Goal: Use online tool/utility: Utilize a website feature to perform a specific function

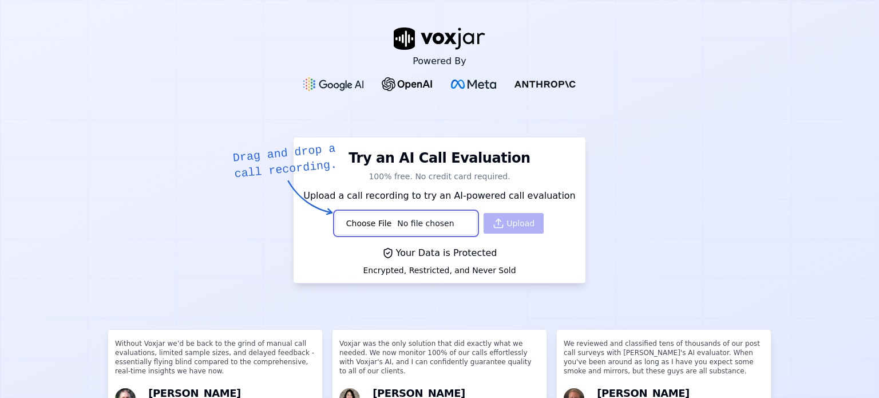
click at [399, 218] on input "file" at bounding box center [405, 223] width 141 height 23
type input "C:\fakepath\recording-1082059022 (1).mp3"
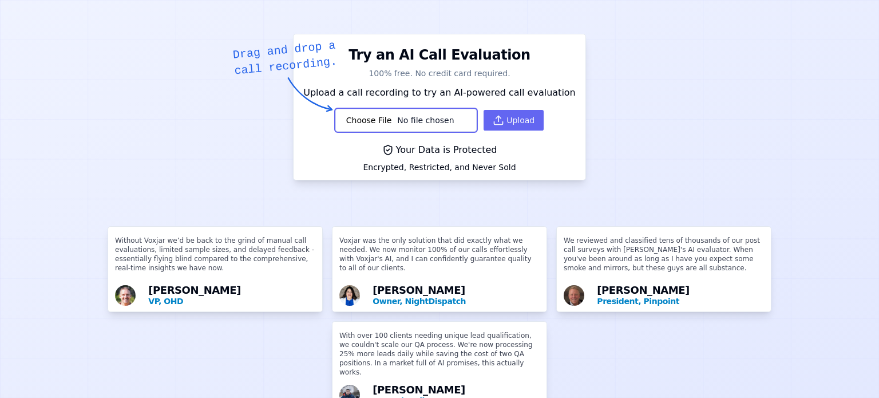
scroll to position [90, 0]
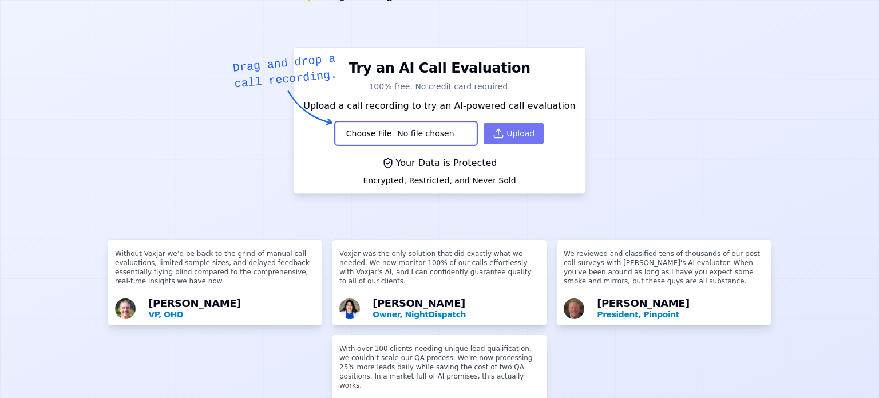
click at [508, 130] on button "Upload" at bounding box center [514, 133] width 60 height 21
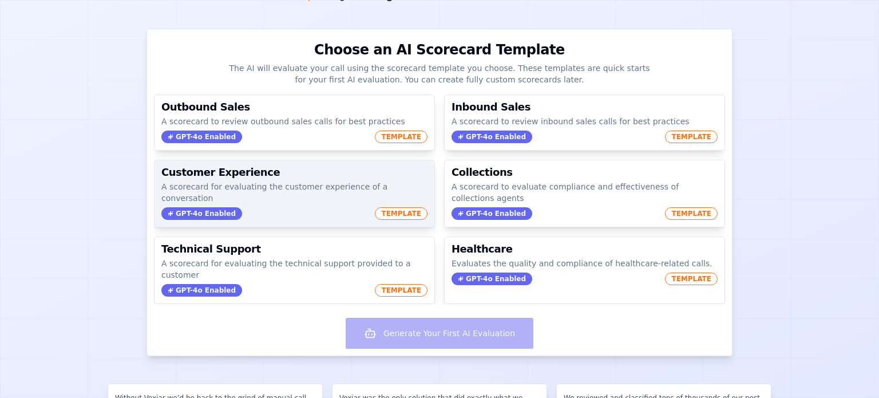
click at [391, 207] on span "TEMPLATE" at bounding box center [401, 213] width 53 height 13
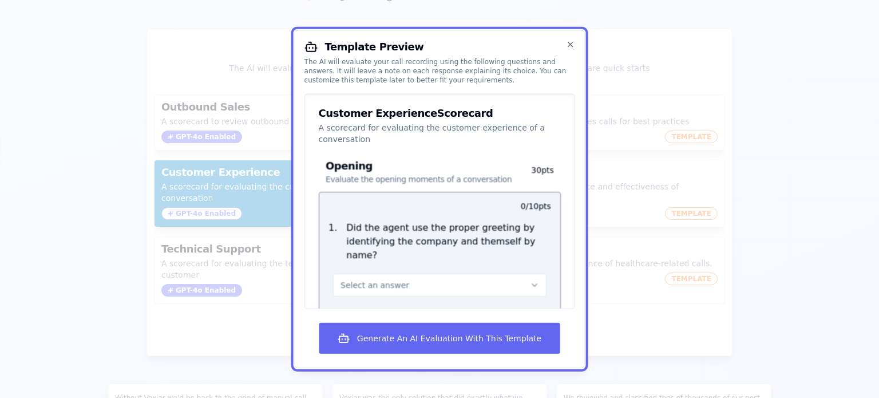
click at [350, 216] on div "1 . Did the agent use the proper greeting by identifying the company and themse…" at bounding box center [439, 258] width 241 height 85
click at [394, 233] on p "Did the agent use the proper greeting by identifying the company and themself b…" at bounding box center [448, 240] width 205 height 41
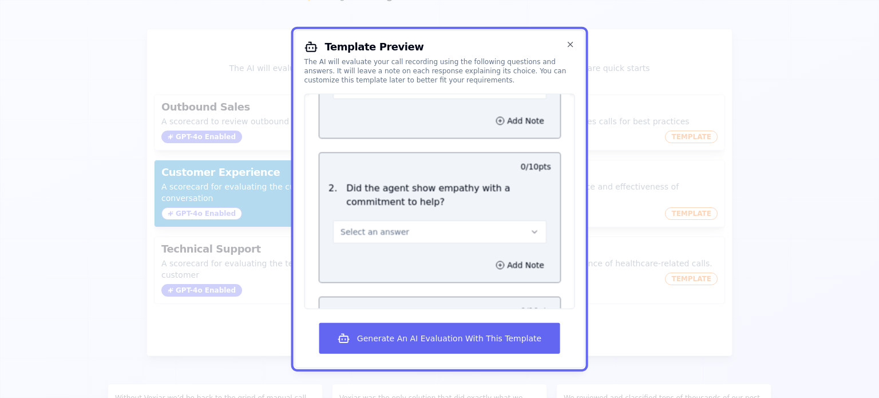
scroll to position [0, 0]
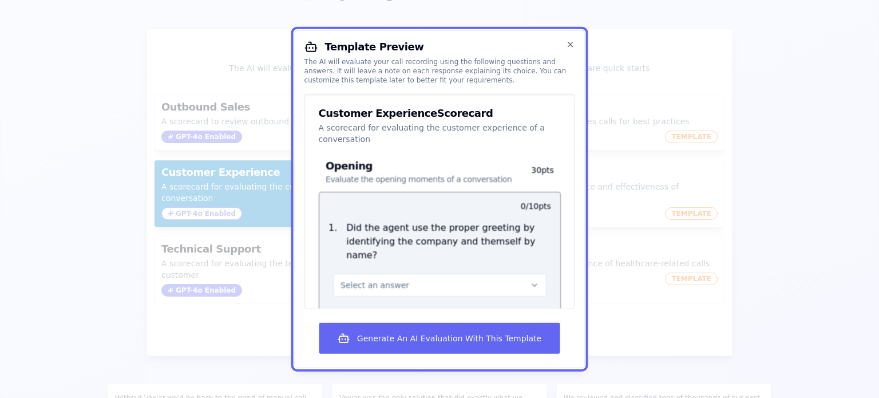
click at [465, 123] on p "A scorecard for evaluating the customer experience of a conversation" at bounding box center [440, 132] width 242 height 23
click at [426, 235] on p "Did the agent use the proper greeting by identifying the company and themself b…" at bounding box center [448, 240] width 205 height 41
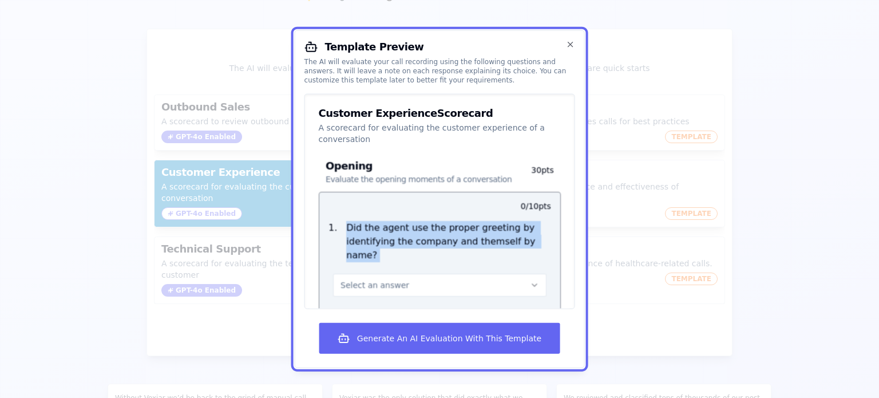
click at [426, 235] on p "Did the agent use the proper greeting by identifying the company and themself b…" at bounding box center [448, 240] width 205 height 41
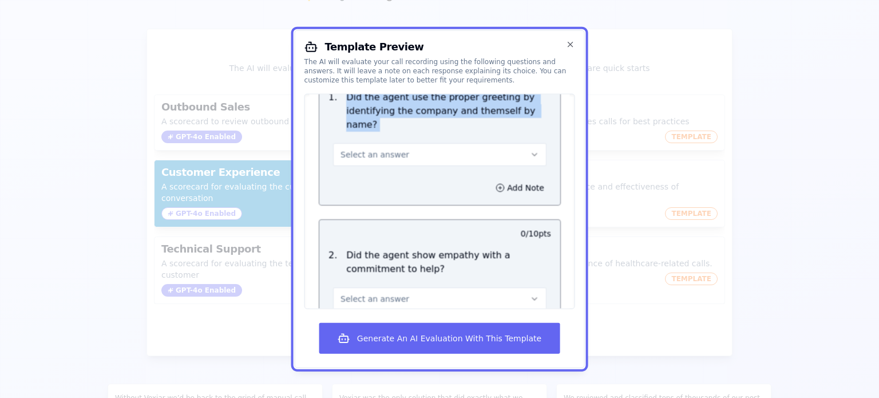
scroll to position [114, 0]
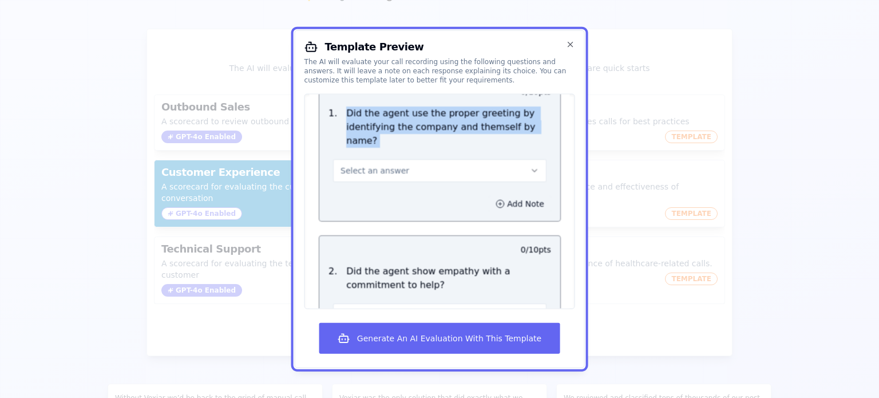
click at [520, 195] on button "Add Note" at bounding box center [520, 203] width 62 height 16
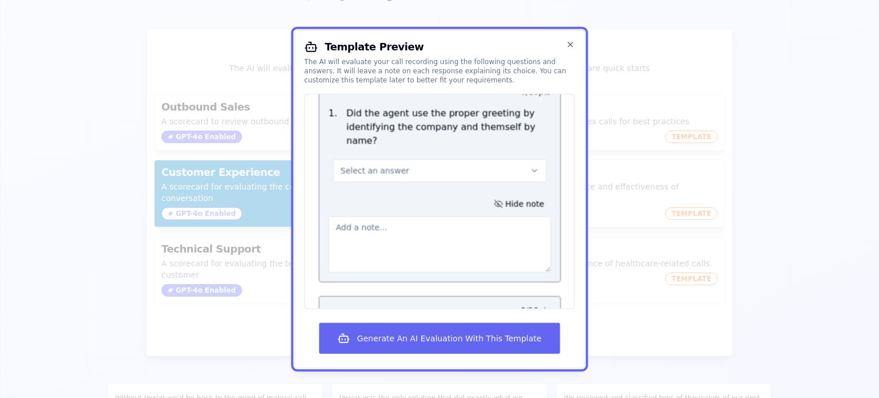
click at [400, 216] on textarea at bounding box center [439, 244] width 223 height 56
paste textarea "Please share the call observation: Pointers are 1.Opening 2.greeting 3.Isue typ…"
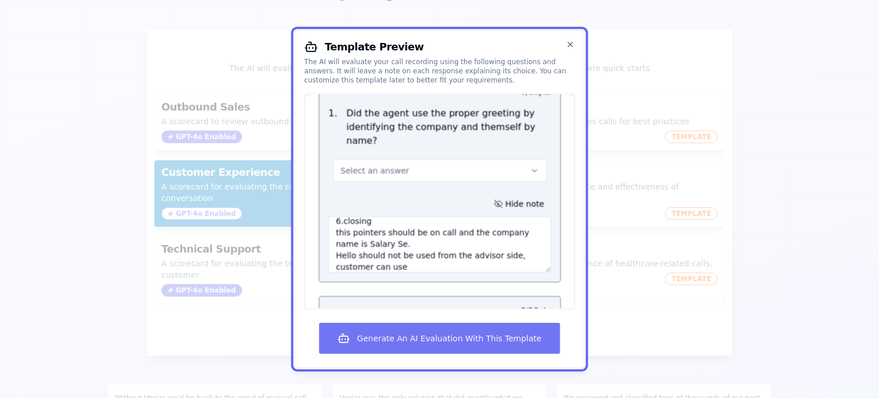
type textarea "Please share the call observation: Pointers are 1.Opening 2.greeting 3.Isue typ…"
click at [520, 330] on button "Generate An AI Evaluation With This Template" at bounding box center [439, 338] width 240 height 31
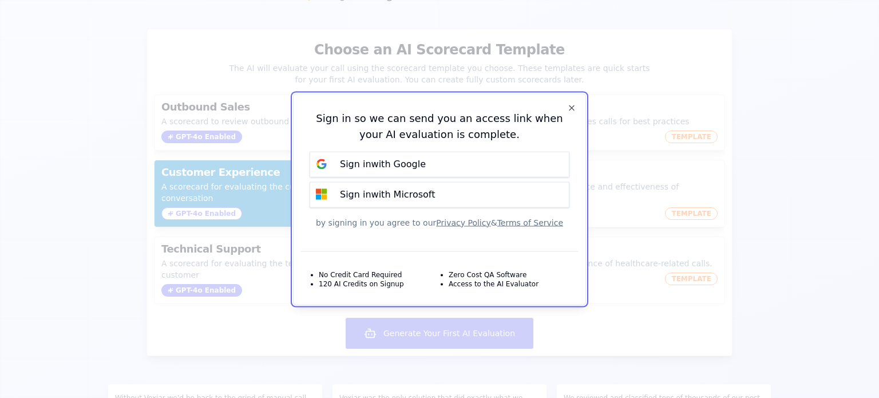
click at [576, 106] on div "Sign in so we can send you an access link when your AI evaluation is complete. …" at bounding box center [439, 169] width 278 height 136
click at [570, 105] on icon "button" at bounding box center [571, 107] width 9 height 9
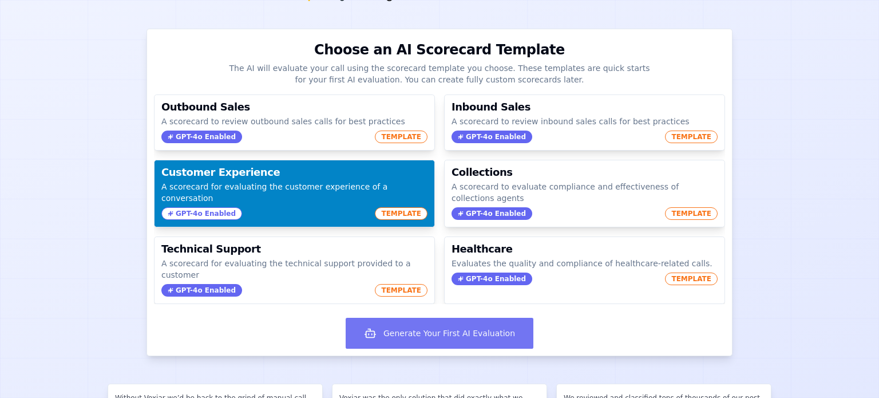
click at [460, 331] on button "Generate Your First AI Evaluation" at bounding box center [440, 333] width 188 height 31
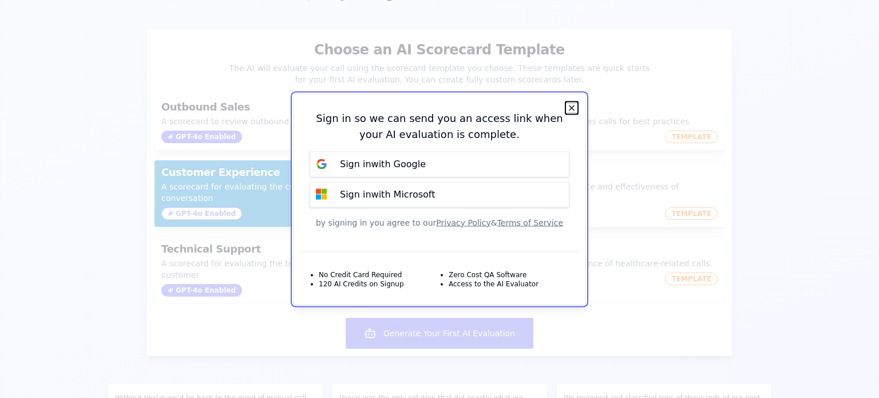
click at [573, 106] on icon "button" at bounding box center [571, 107] width 5 height 5
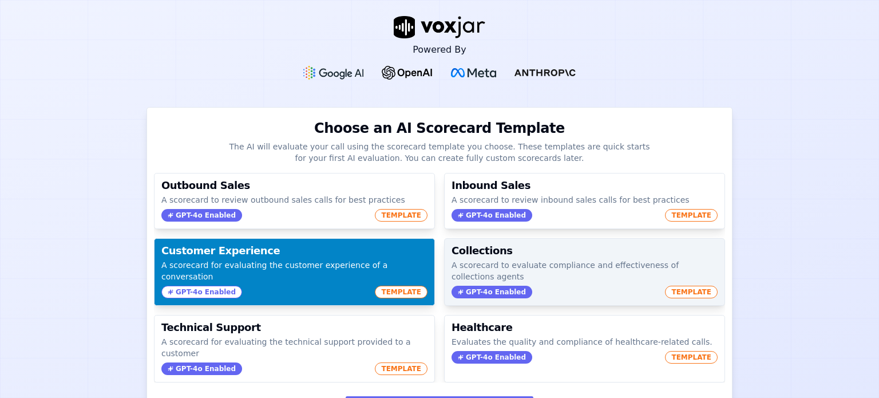
scroll to position [0, 0]
